Goal: Navigation & Orientation: Find specific page/section

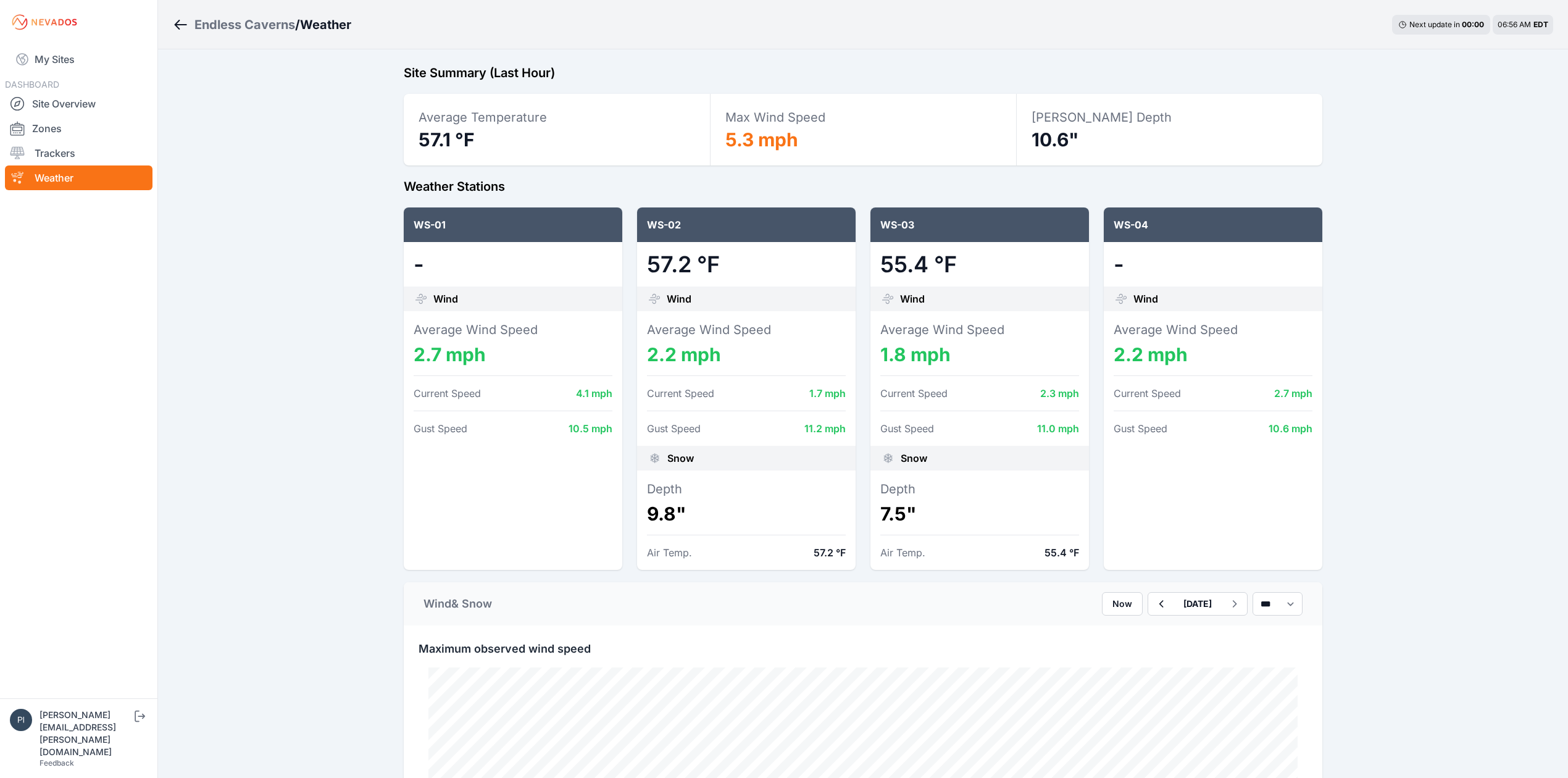
scroll to position [715, 0]
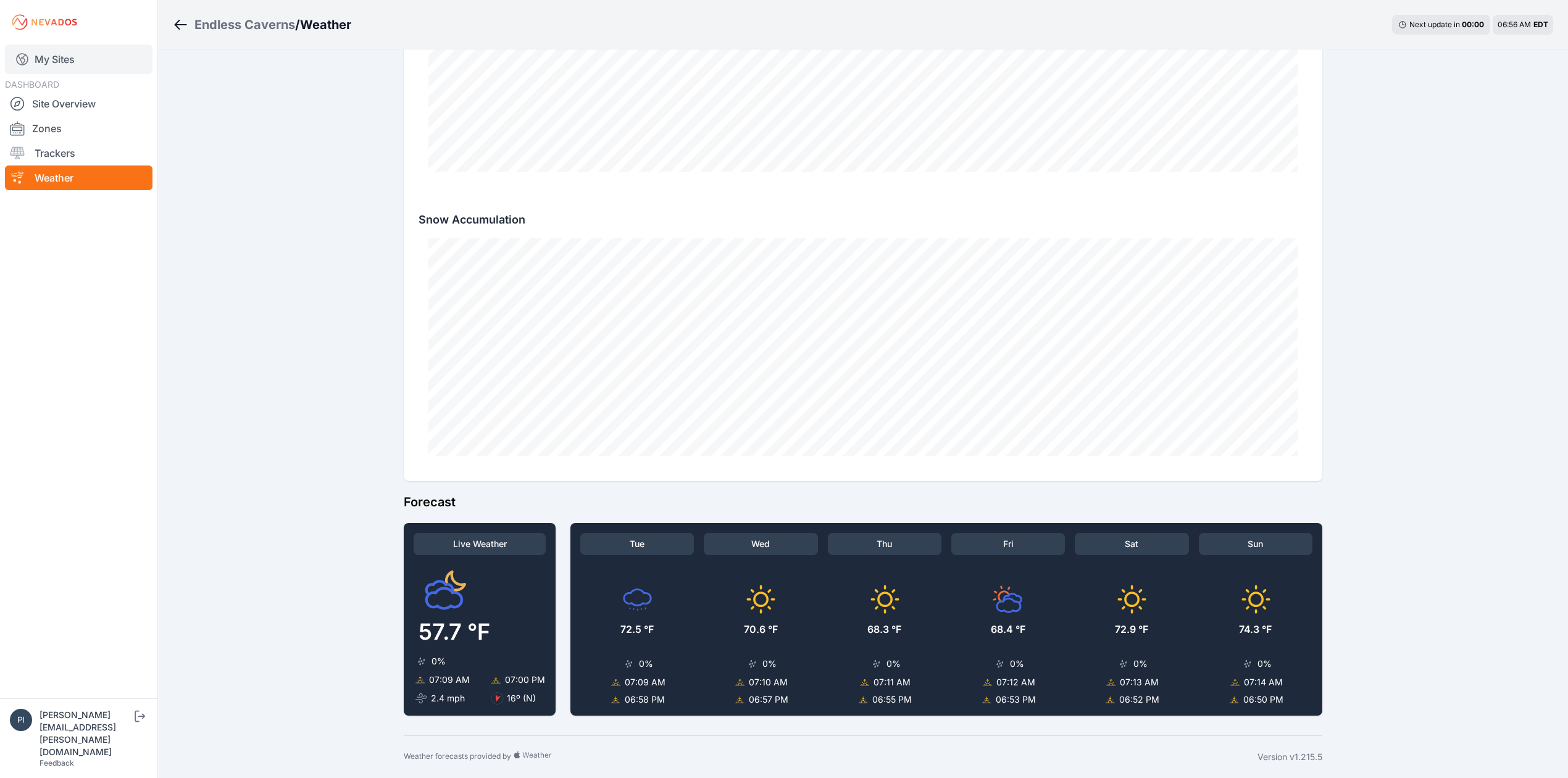
click at [49, 55] on link "My Sites" at bounding box center [79, 59] width 148 height 29
